Goal: Task Accomplishment & Management: Use online tool/utility

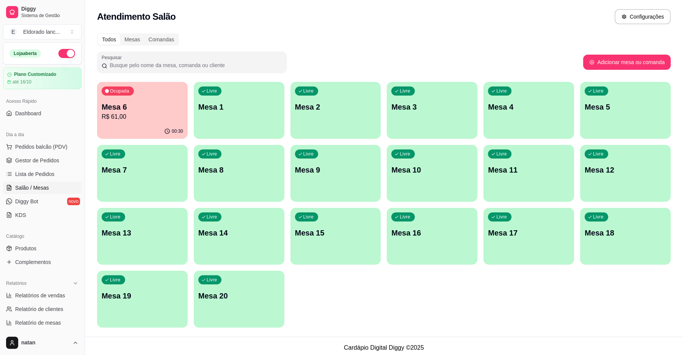
click at [160, 111] on div "Mesa 6 R$ 61,00" at bounding box center [142, 112] width 81 height 20
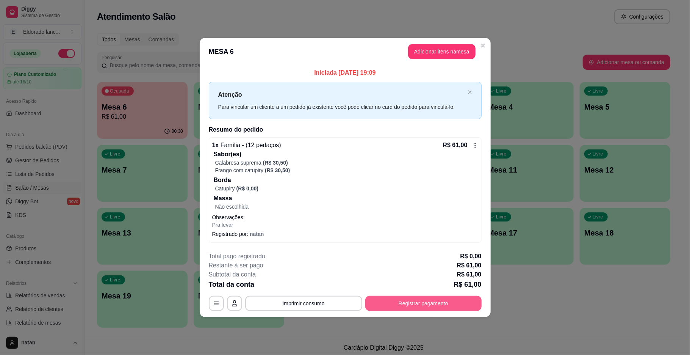
click at [405, 299] on button "Registrar pagamento" at bounding box center [423, 303] width 116 height 15
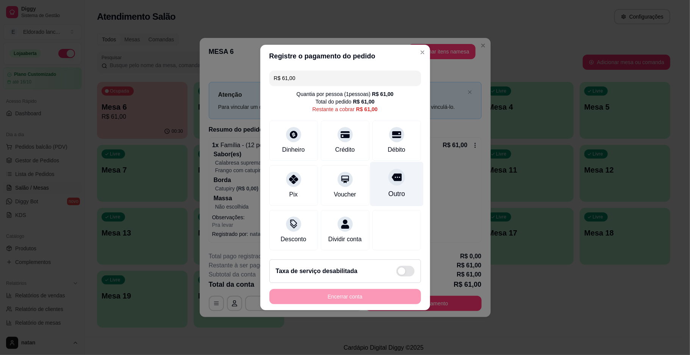
click at [396, 189] on div "Outro" at bounding box center [396, 194] width 17 height 10
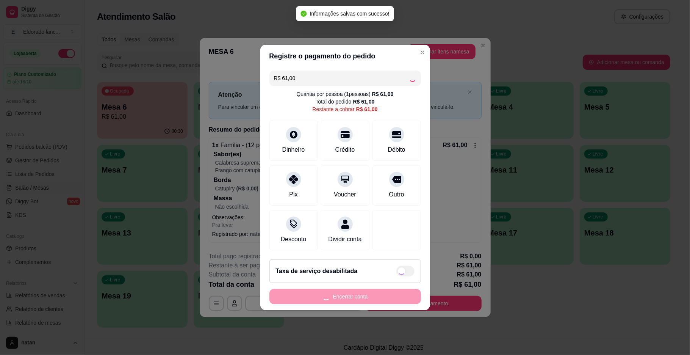
type input "R$ 0,00"
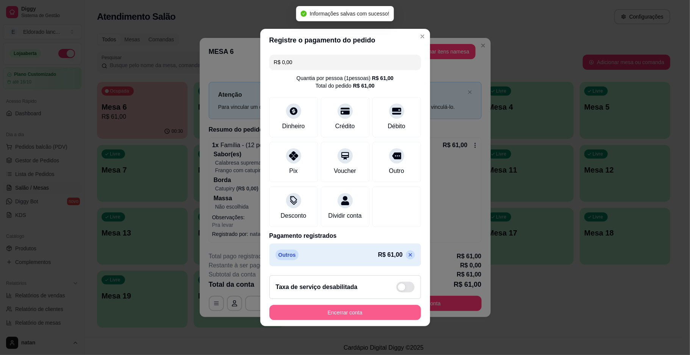
click at [384, 320] on button "Encerrar conta" at bounding box center [346, 312] width 152 height 15
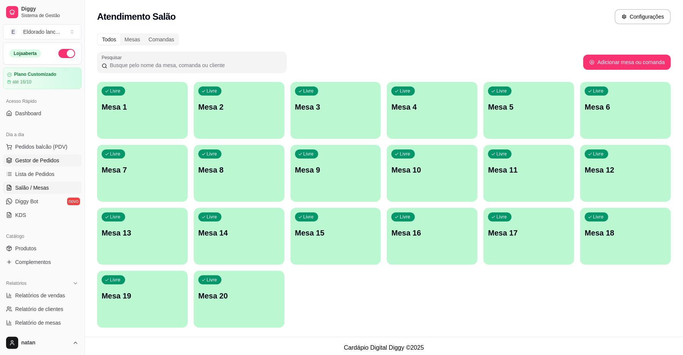
click at [40, 158] on span "Gestor de Pedidos" at bounding box center [37, 161] width 44 height 8
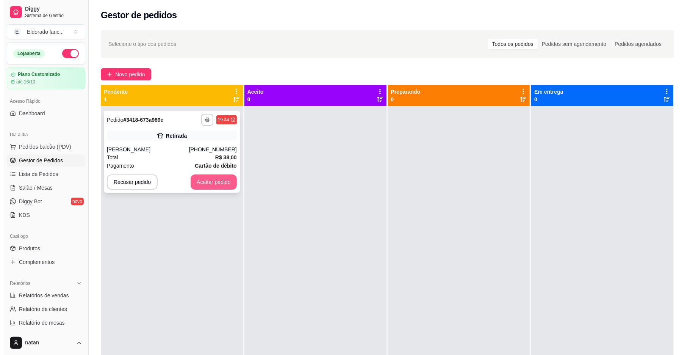
scroll to position [2, 0]
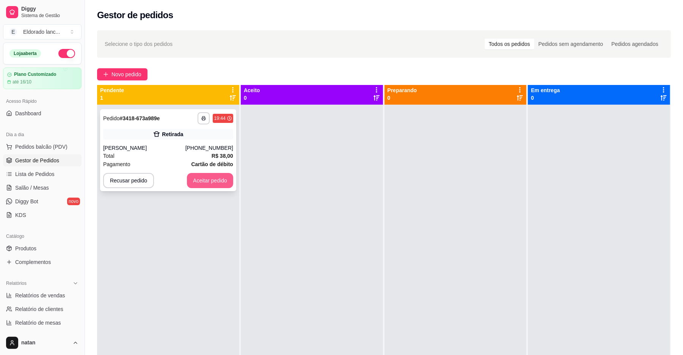
click at [204, 183] on button "Aceitar pedido" at bounding box center [210, 180] width 46 height 15
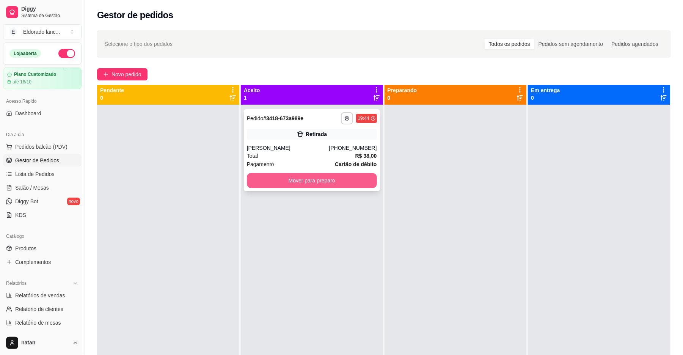
click at [270, 181] on button "Mover para preparo" at bounding box center [312, 180] width 130 height 15
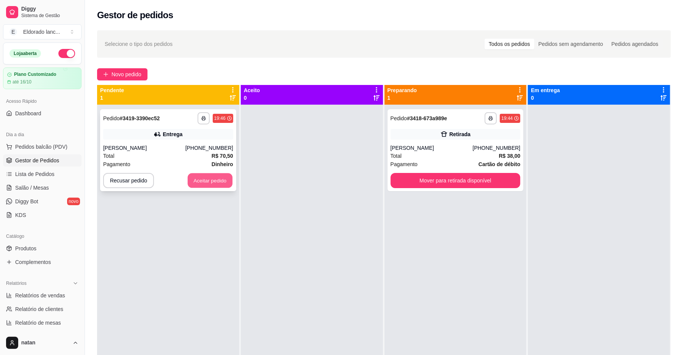
click at [224, 178] on button "Aceitar pedido" at bounding box center [210, 180] width 45 height 15
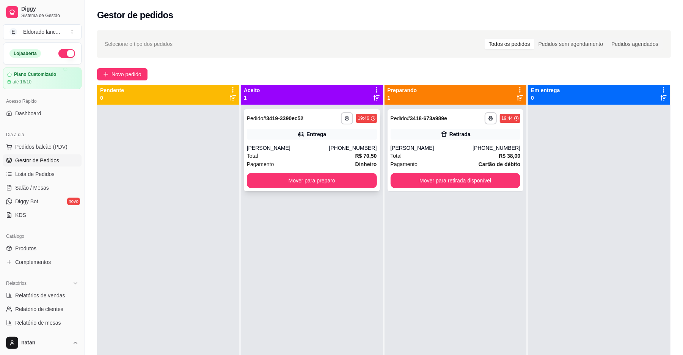
click at [276, 188] on div "**********" at bounding box center [312, 150] width 136 height 82
click at [327, 176] on button "Mover para preparo" at bounding box center [312, 180] width 130 height 15
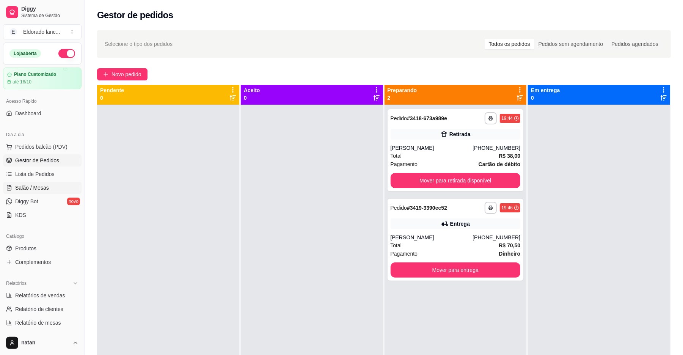
click at [42, 190] on span "Salão / Mesas" at bounding box center [32, 188] width 34 height 8
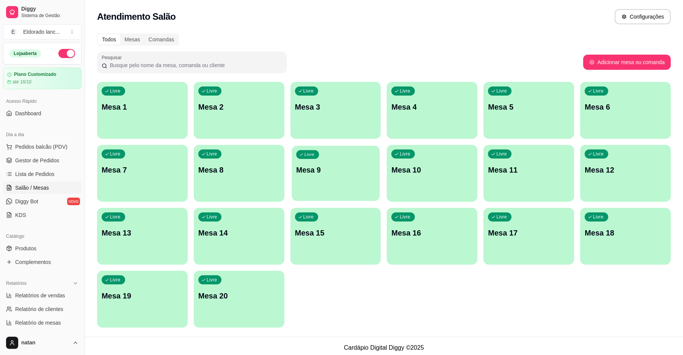
click at [362, 180] on div "Livre Mesa 9" at bounding box center [335, 169] width 88 height 46
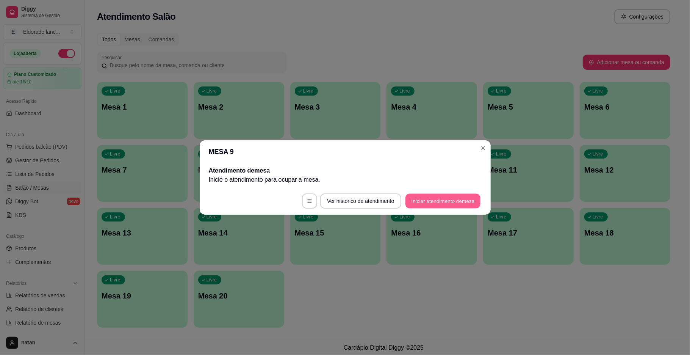
click at [444, 205] on button "Iniciar atendimento de mesa" at bounding box center [443, 201] width 75 height 15
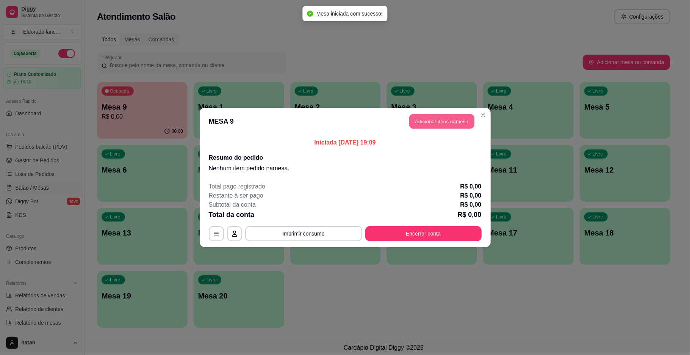
click at [446, 123] on button "Adicionar itens na mesa" at bounding box center [441, 121] width 65 height 15
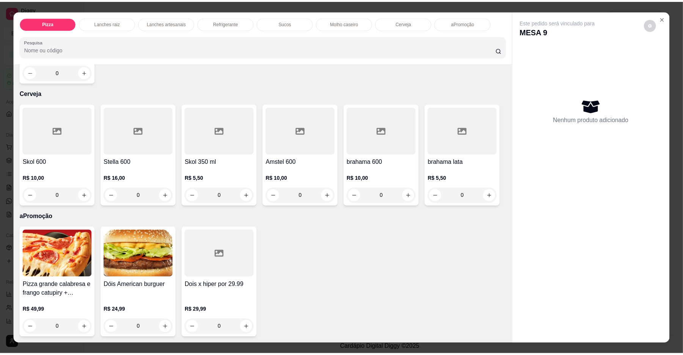
scroll to position [1612, 0]
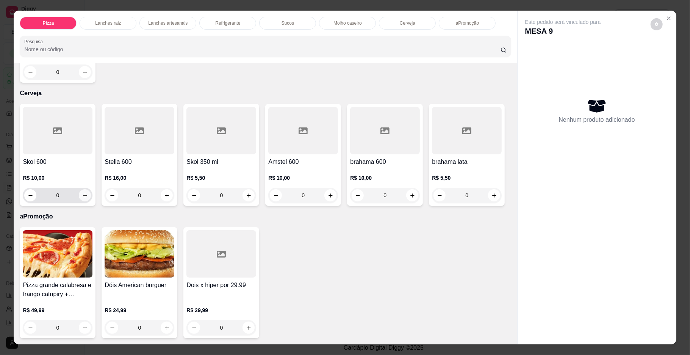
click at [80, 195] on button "increase-product-quantity" at bounding box center [85, 195] width 12 height 12
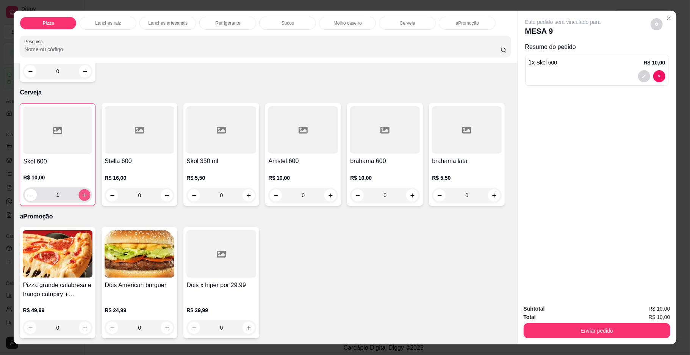
click at [80, 195] on button "increase-product-quantity" at bounding box center [85, 195] width 12 height 12
type input "2"
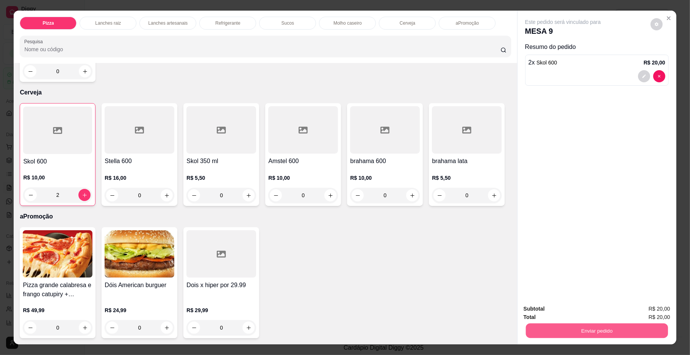
click at [577, 323] on button "Enviar pedido" at bounding box center [597, 330] width 142 height 15
click at [579, 328] on button "Enviar pedido" at bounding box center [597, 330] width 142 height 15
click at [579, 310] on button "Não registrar e enviar pedido" at bounding box center [571, 312] width 77 height 14
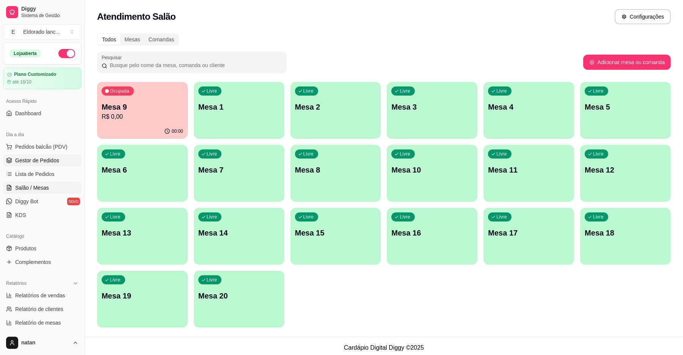
click at [36, 160] on span "Gestor de Pedidos" at bounding box center [37, 161] width 44 height 8
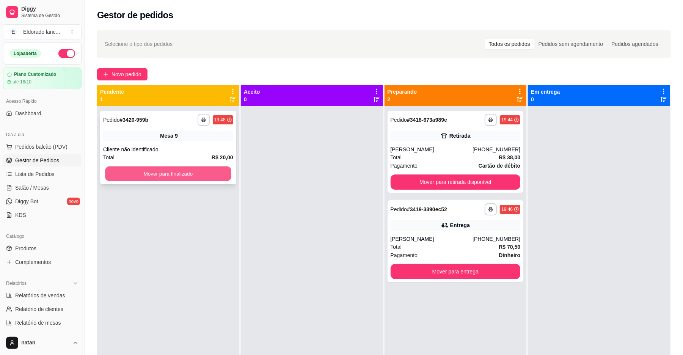
click at [208, 169] on button "Mover para finalizado" at bounding box center [168, 173] width 126 height 15
click at [183, 128] on div "**********" at bounding box center [168, 148] width 136 height 74
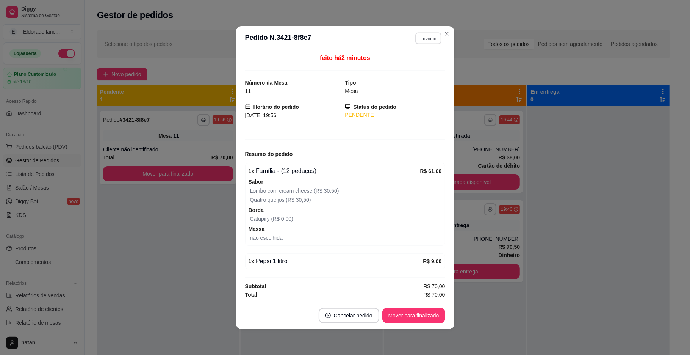
click at [428, 38] on button "Imprimir" at bounding box center [428, 38] width 26 height 12
click at [421, 67] on button "IMPRESSORA" at bounding box center [415, 63] width 55 height 12
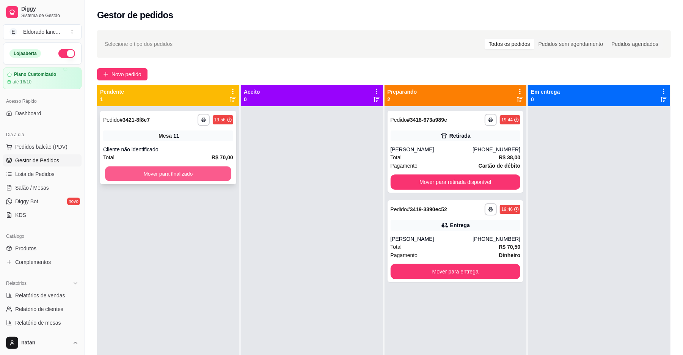
click at [217, 171] on button "Mover para finalizado" at bounding box center [168, 173] width 126 height 15
click at [207, 168] on button "Mover para finalizado" at bounding box center [168, 173] width 126 height 15
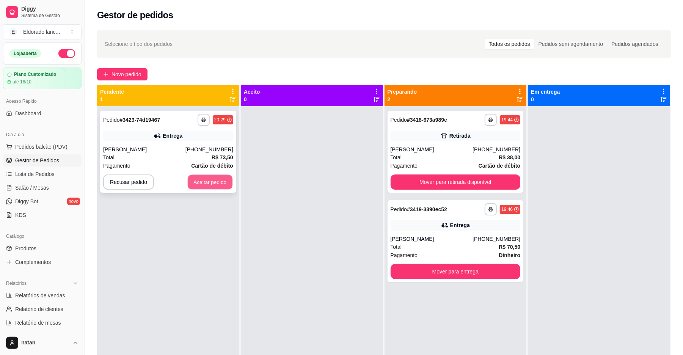
click at [207, 178] on button "Aceitar pedido" at bounding box center [210, 182] width 45 height 15
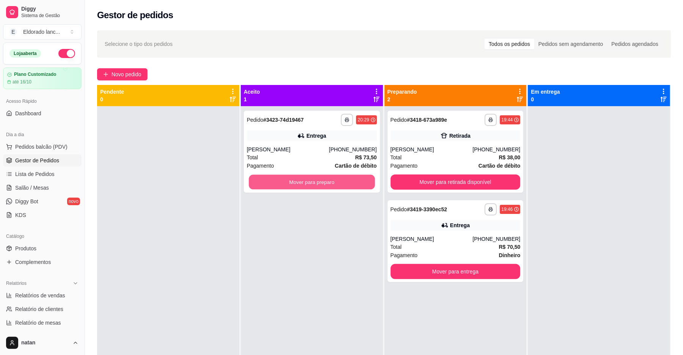
click at [284, 178] on button "Mover para preparo" at bounding box center [312, 182] width 126 height 15
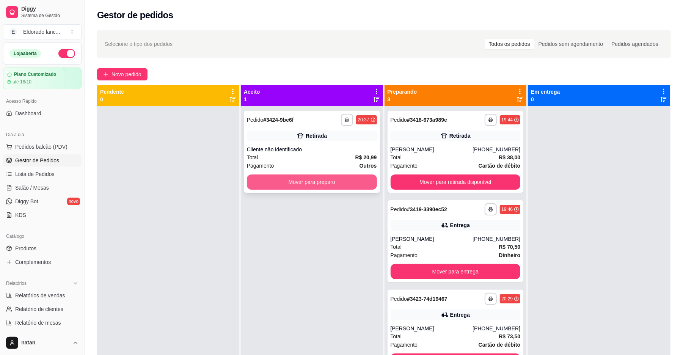
click at [308, 180] on button "Mover para preparo" at bounding box center [312, 181] width 130 height 15
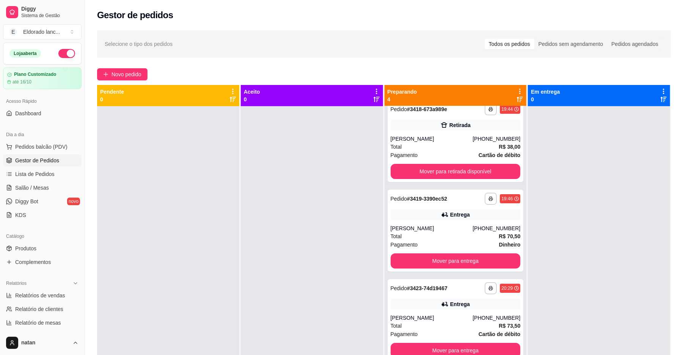
scroll to position [116, 0]
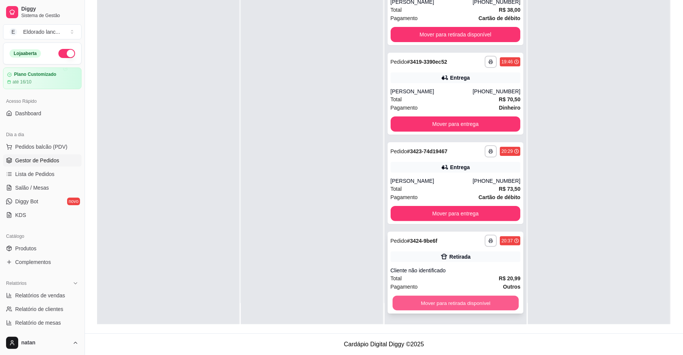
click at [484, 299] on button "Mover para retirada disponível" at bounding box center [455, 303] width 126 height 15
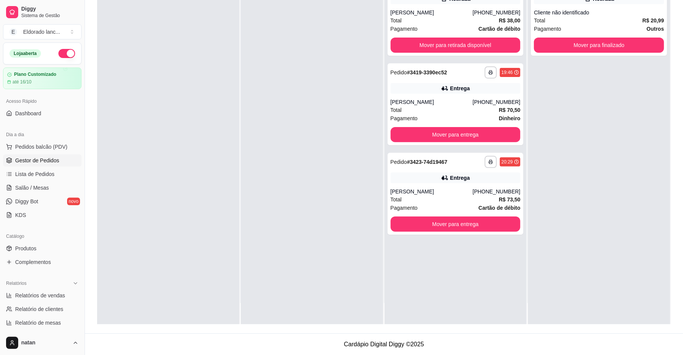
scroll to position [21, 0]
click at [586, 35] on div "**********" at bounding box center [599, 15] width 136 height 82
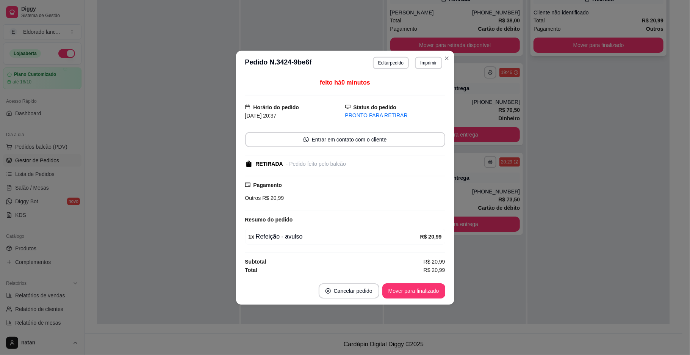
click at [586, 40] on button "Mover para finalizado" at bounding box center [599, 45] width 130 height 15
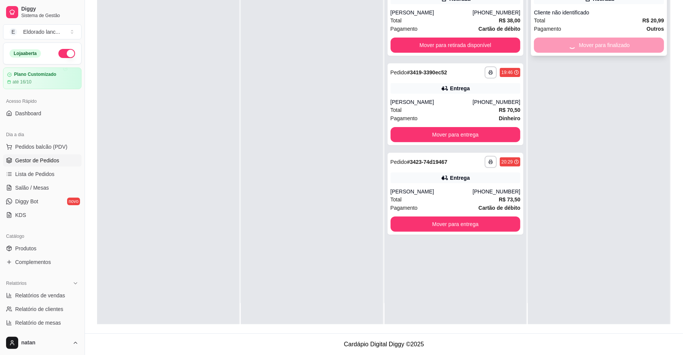
click at [586, 40] on div "Mover para finalizado" at bounding box center [599, 45] width 130 height 15
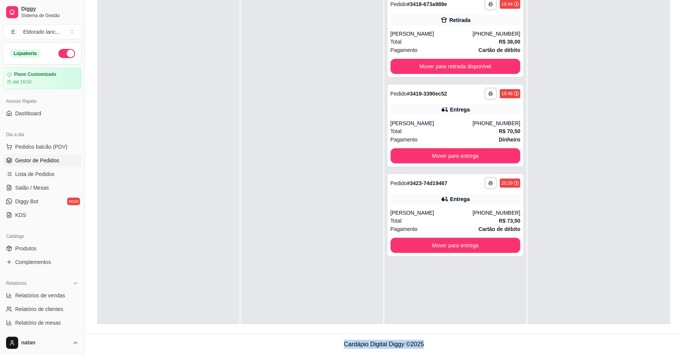
scroll to position [0, 0]
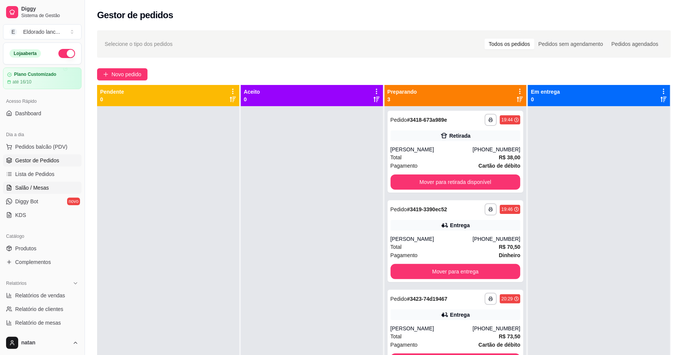
click at [32, 185] on span "Salão / Mesas" at bounding box center [32, 188] width 34 height 8
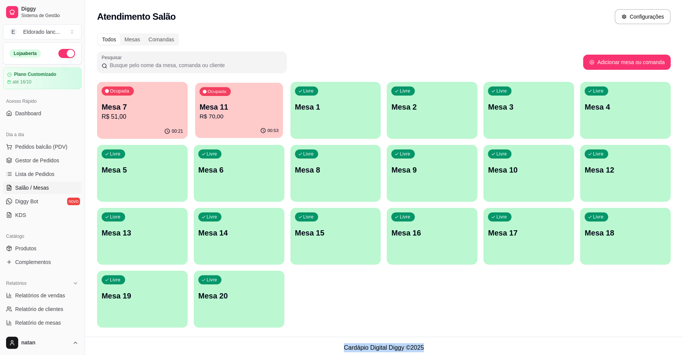
click at [196, 118] on div "Ocupada Mesa 11 R$ 70,00" at bounding box center [239, 103] width 88 height 41
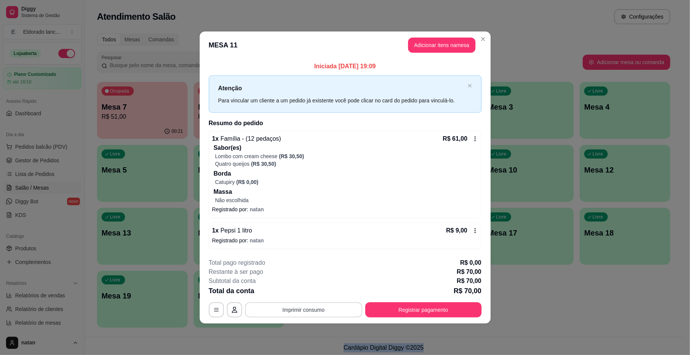
click at [307, 308] on button "Imprimir consumo" at bounding box center [303, 309] width 117 height 15
click at [306, 292] on button "IMPRESSORA" at bounding box center [305, 293] width 53 height 12
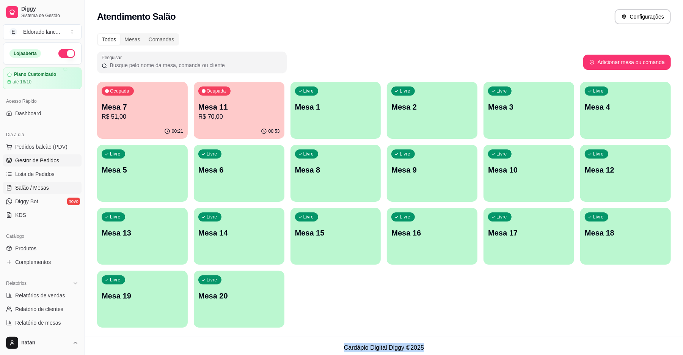
click at [35, 162] on span "Gestor de Pedidos" at bounding box center [37, 161] width 44 height 8
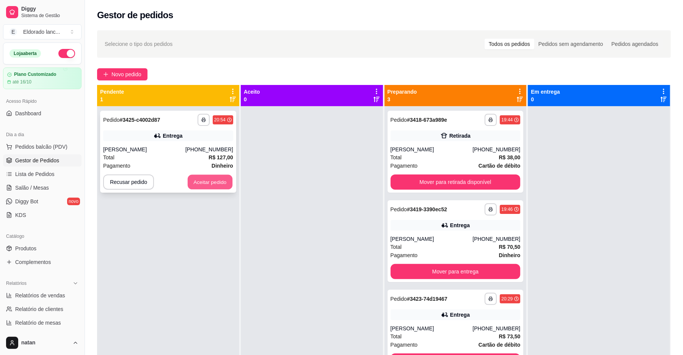
click at [205, 182] on button "Aceitar pedido" at bounding box center [210, 182] width 45 height 15
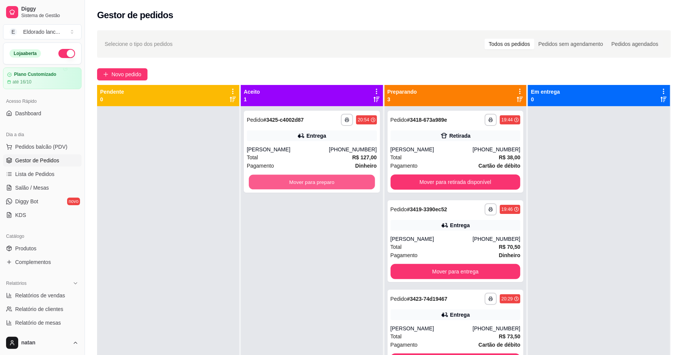
click at [311, 181] on button "Mover para preparo" at bounding box center [312, 182] width 126 height 15
